Goal: Navigation & Orientation: Find specific page/section

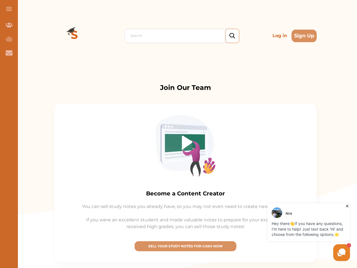
click at [178, 134] on img at bounding box center [185, 145] width 60 height 61
click at [9, 9] on span at bounding box center [9, 9] width 6 height 1
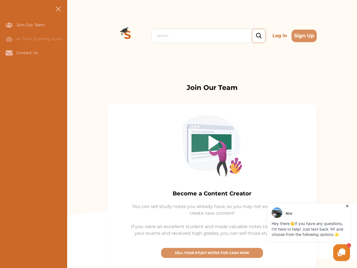
click at [9, 25] on icon "Join Our Team" at bounding box center [9, 25] width 7 height 5
click at [9, 39] on icon "AI Tutor (Coming Soon)" at bounding box center [9, 39] width 7 height 6
click at [9, 53] on icon "Contact Us" at bounding box center [9, 52] width 7 height 5
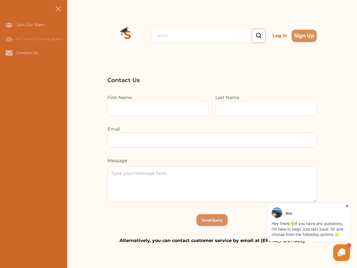
click at [74, 36] on div "Search Log in Sign Up Search Log in Sign Up" at bounding box center [212, 36] width 290 height 72
click at [280, 36] on p "Log in" at bounding box center [279, 35] width 19 height 11
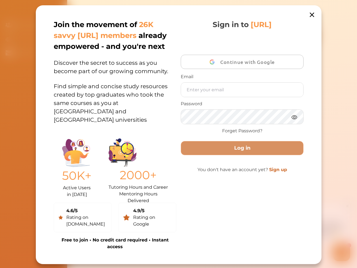
click at [304, 36] on div "Join the movement of 26K savvy [URL] members already empowered - and you're nex…" at bounding box center [179, 134] width 286 height 259
click at [185, 247] on div "Sign in to [URL] Continue with Google Email Password Forget Password? Log in Yo…" at bounding box center [242, 134] width 122 height 231
